Goal: Task Accomplishment & Management: Use online tool/utility

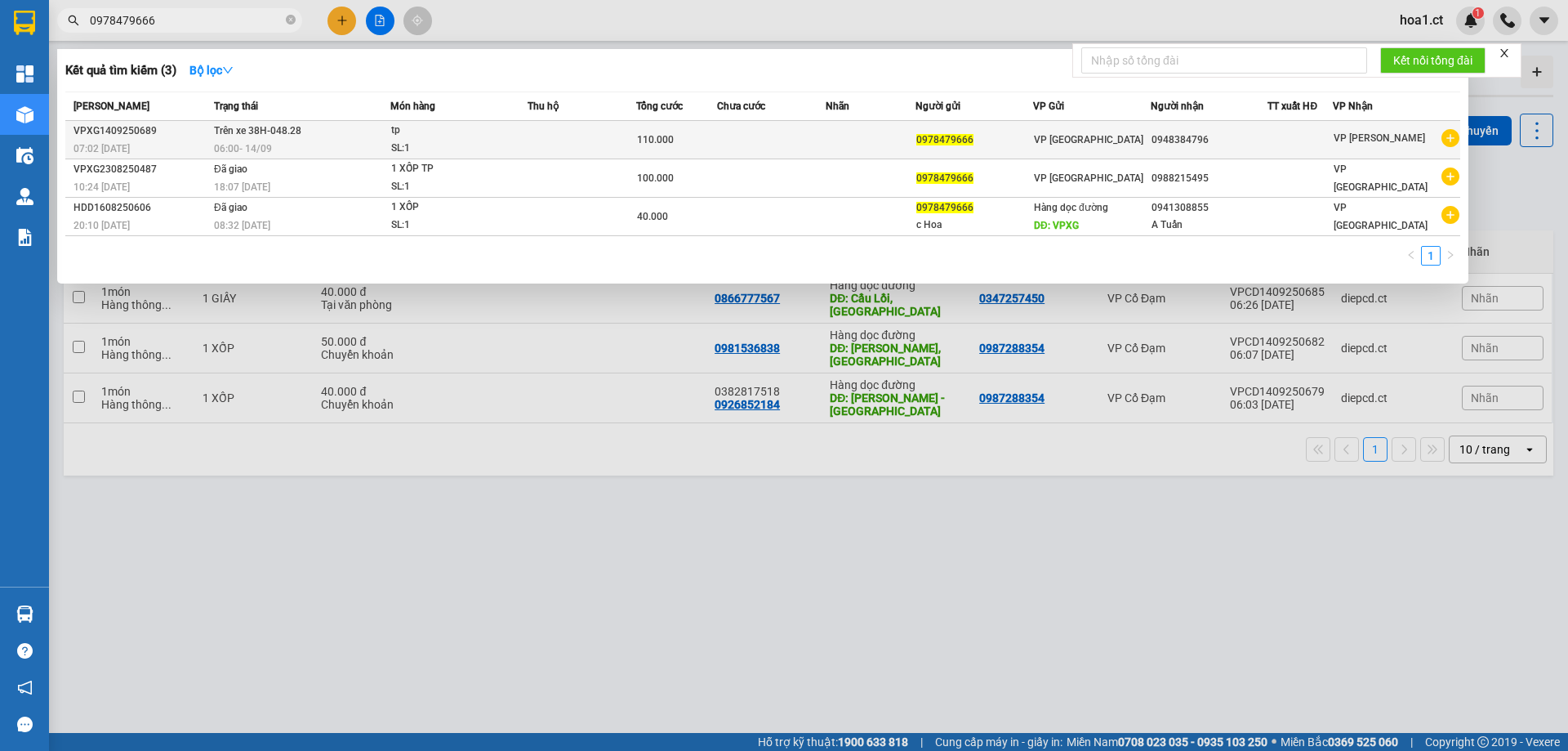
type input "0978479666"
click at [928, 143] on span "0978479666" at bounding box center [944, 139] width 57 height 11
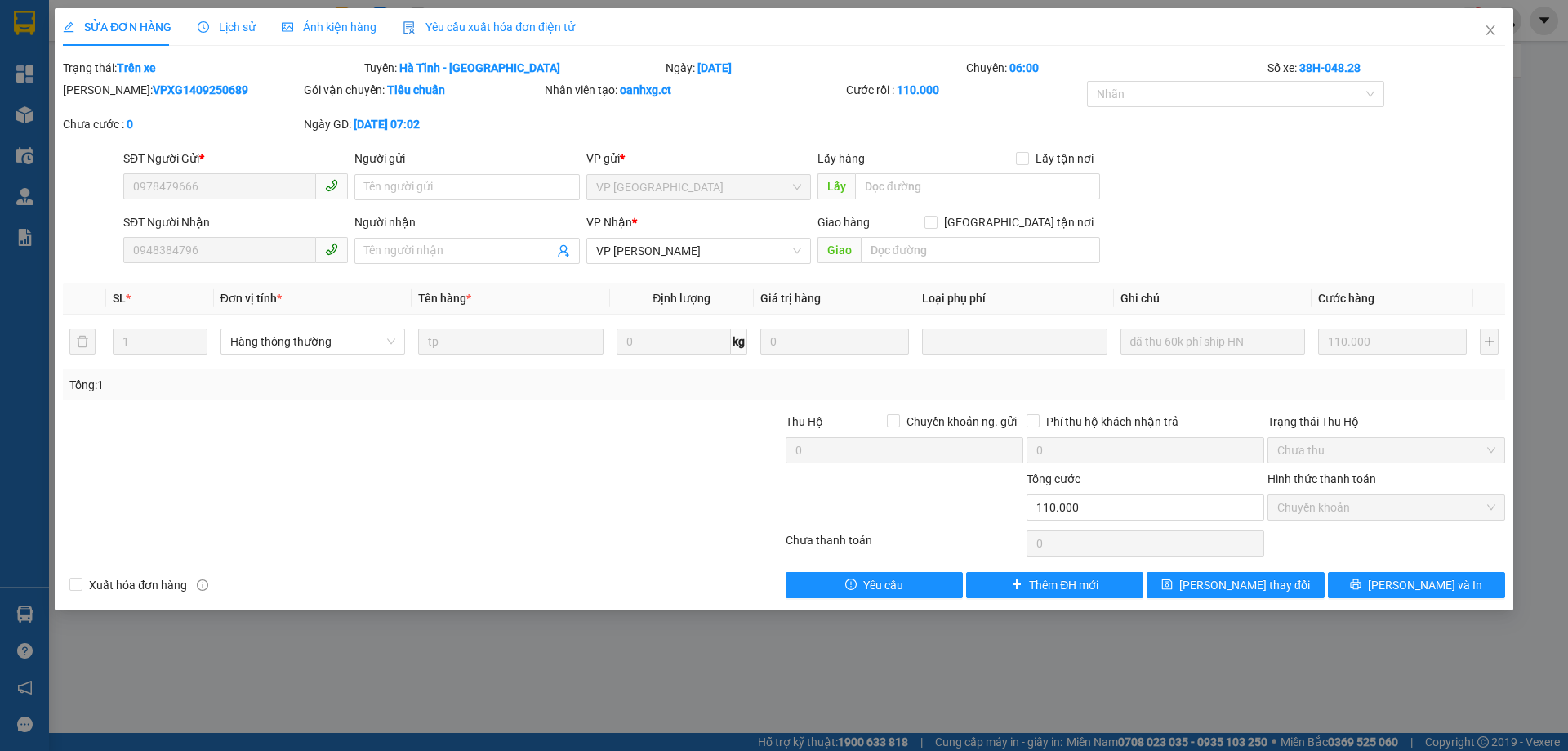
type input "0978479666"
type input "0948384796"
type input "110.000"
click at [232, 26] on span "Lịch sử" at bounding box center [227, 26] width 58 height 13
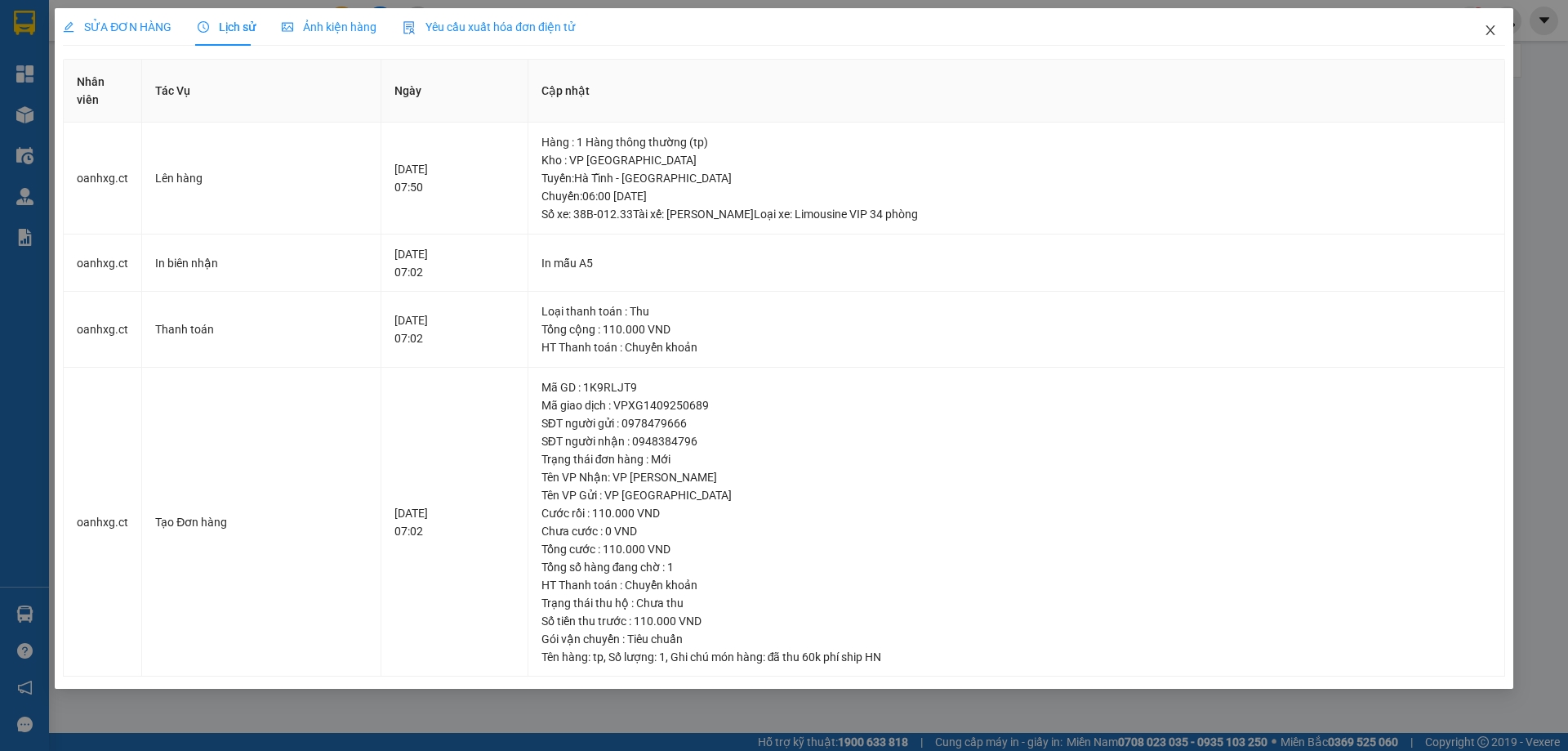
click at [1490, 34] on icon "close" at bounding box center [1490, 30] width 13 height 13
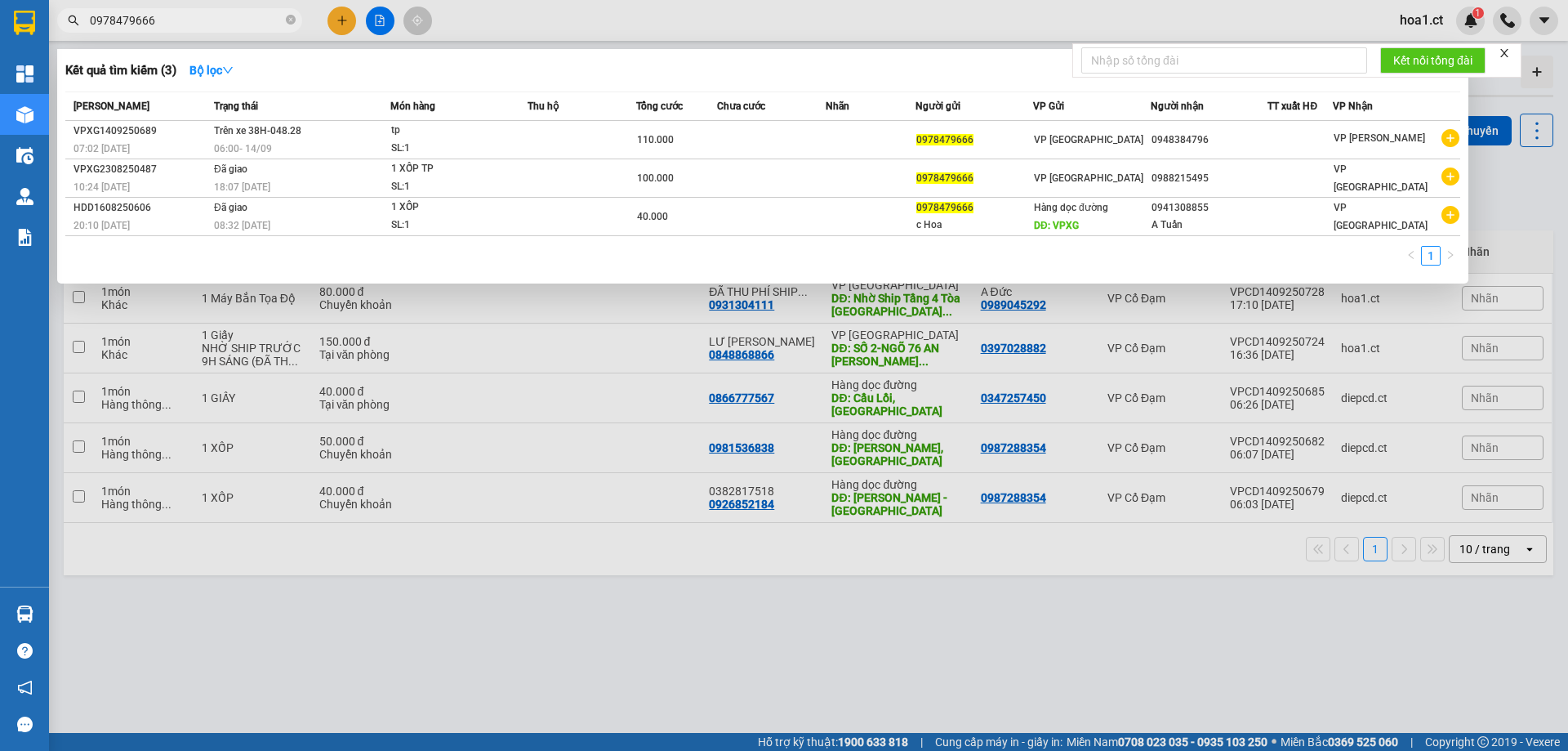
click at [239, 24] on input "0978479666" at bounding box center [187, 20] width 193 height 18
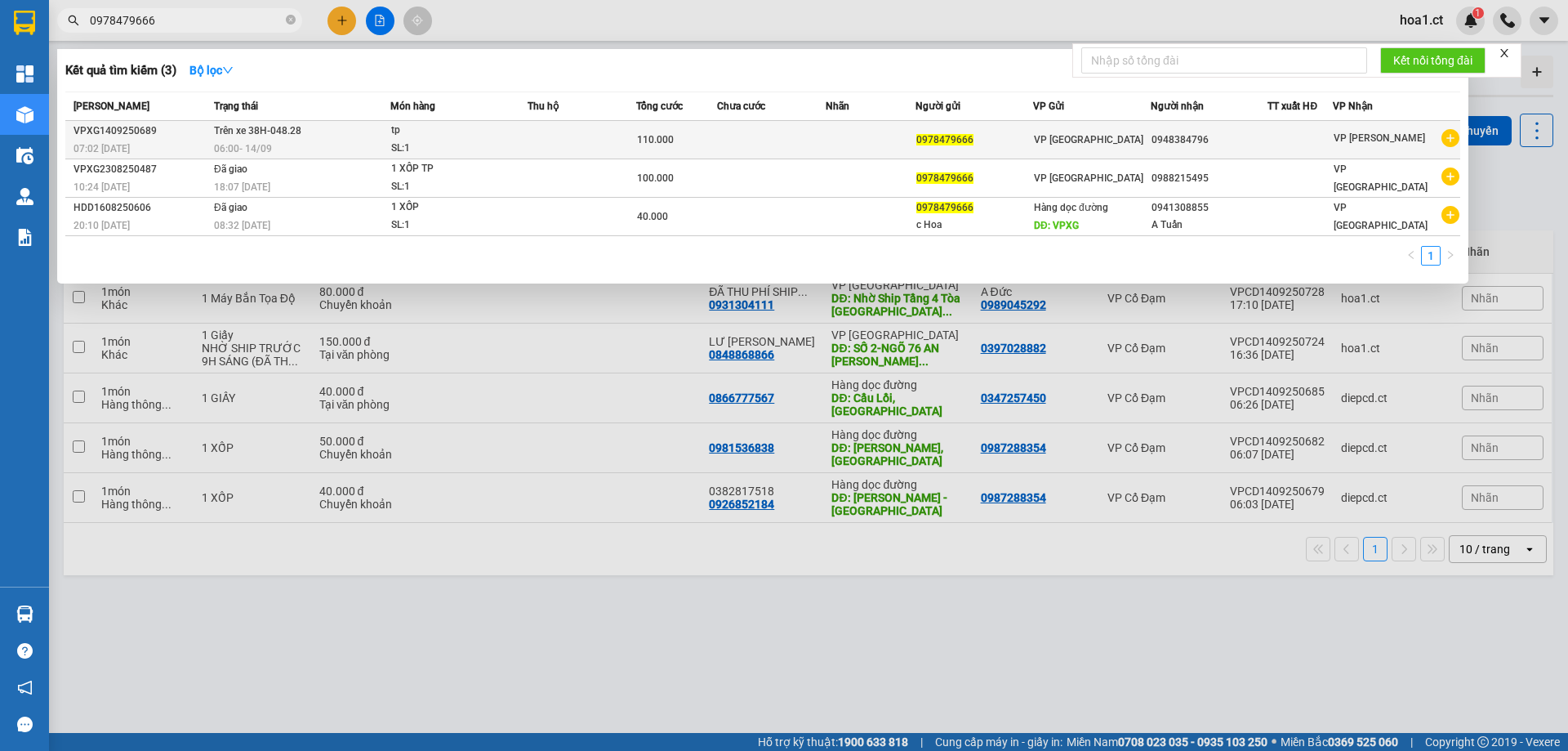
click at [681, 150] on td "110.000" at bounding box center [676, 140] width 81 height 39
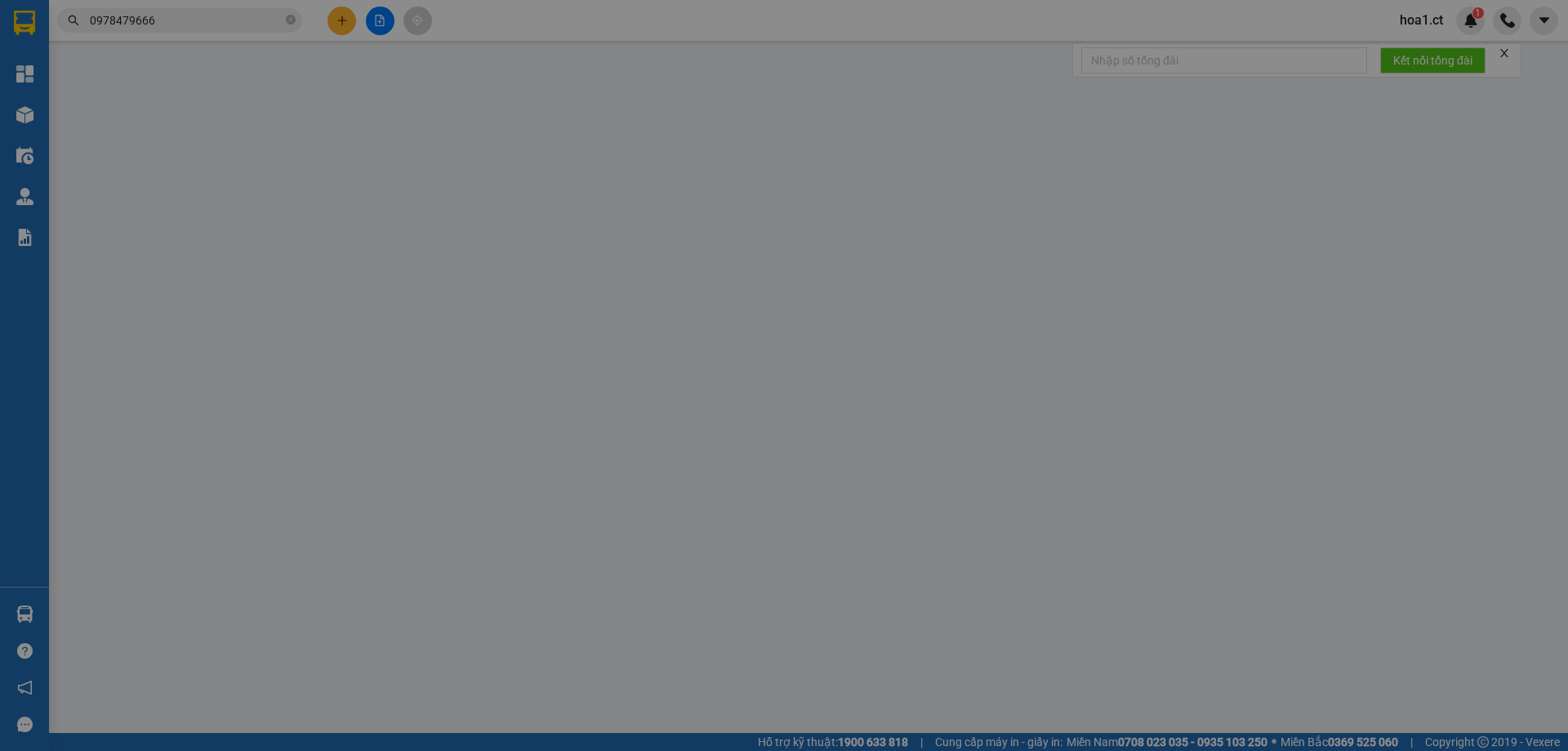
type input "0978479666"
type input "0948384796"
type input "110.000"
